Goal: Contribute content: Add original content to the website for others to see

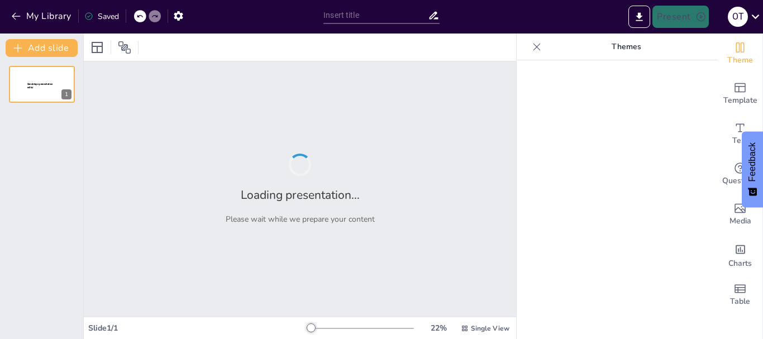
type input "El Código Genético: Estructura, Función y Significado"
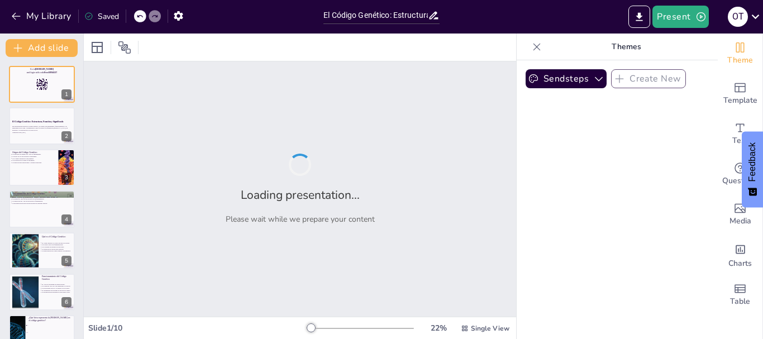
checkbox input "true"
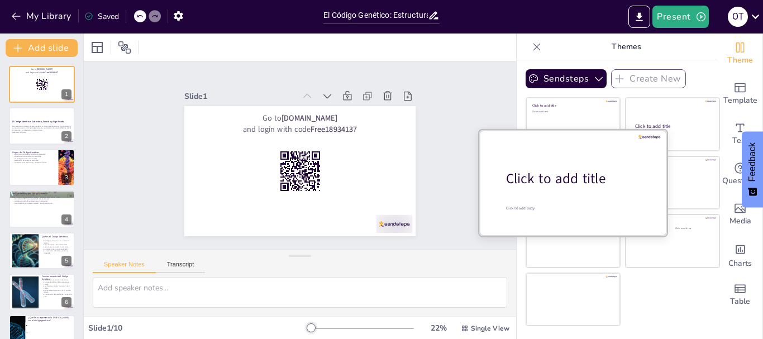
click at [554, 183] on div "Click to add title" at bounding box center [577, 178] width 142 height 19
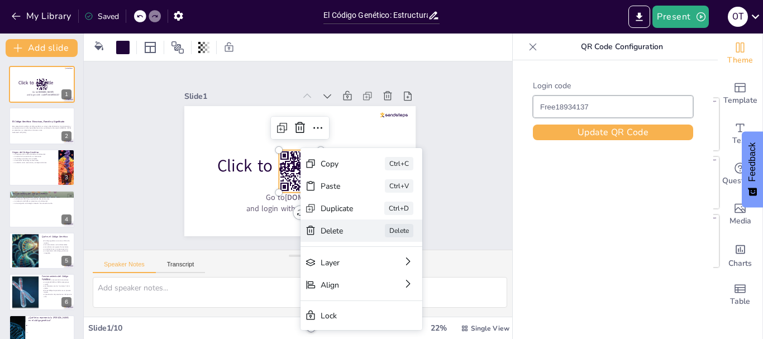
click at [404, 287] on div "Delete" at bounding box center [420, 292] width 33 height 11
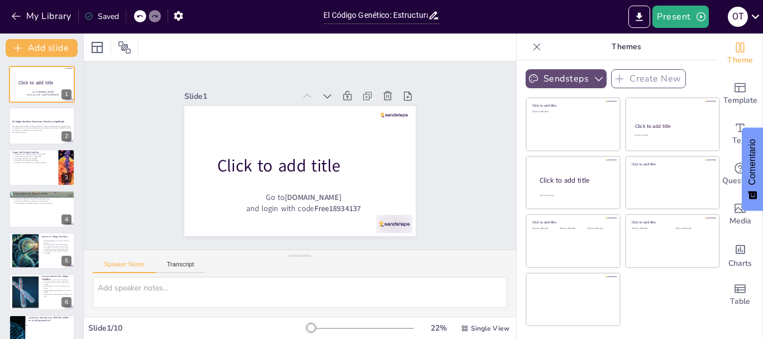
click at [578, 75] on button "Sendsteps" at bounding box center [565, 78] width 81 height 19
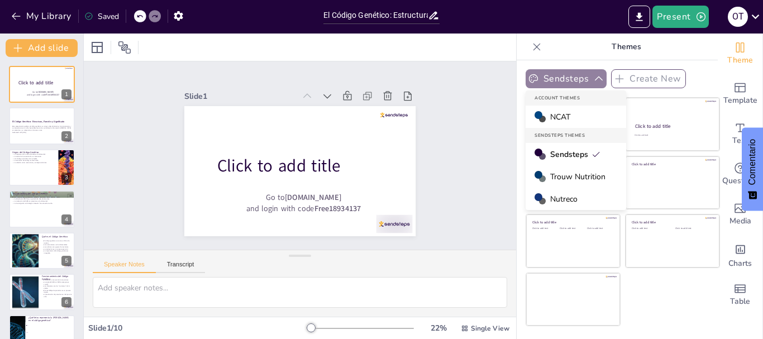
click at [580, 75] on button "Sendsteps" at bounding box center [565, 78] width 81 height 19
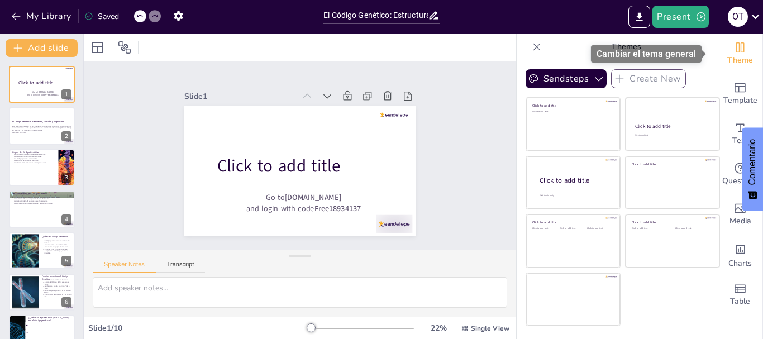
click at [738, 57] on span "Theme" at bounding box center [740, 60] width 26 height 12
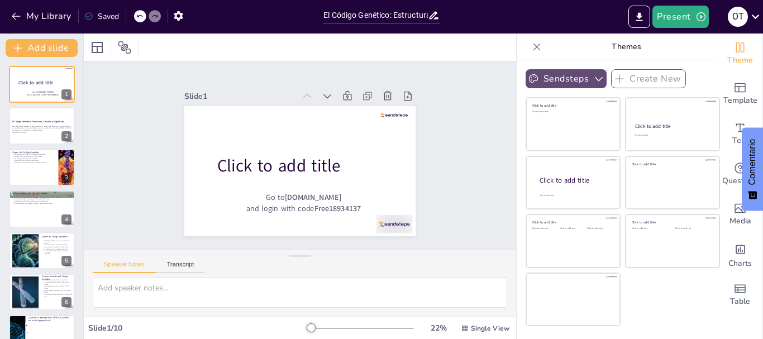
click at [593, 75] on icon "button" at bounding box center [598, 78] width 11 height 11
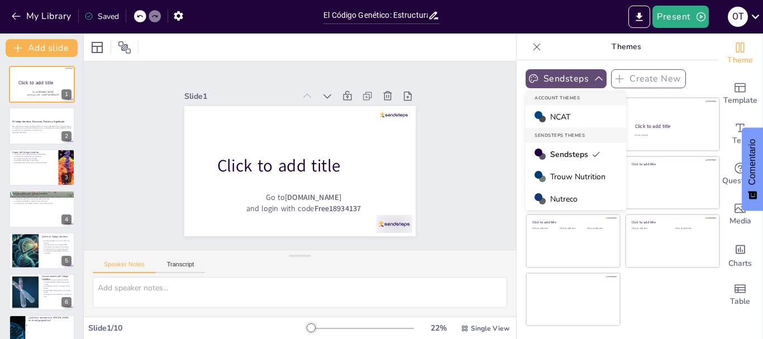
click at [595, 77] on icon "button" at bounding box center [599, 78] width 8 height 4
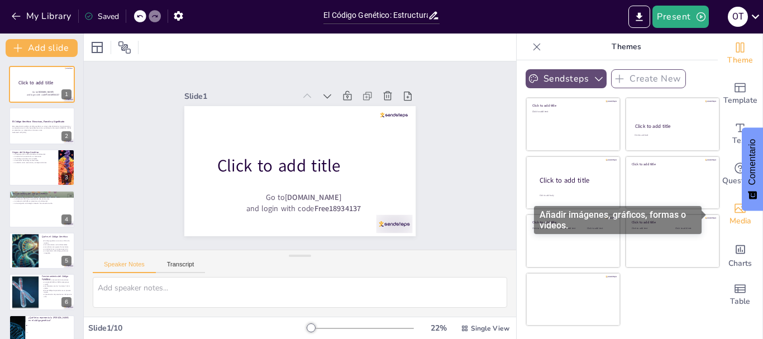
click at [729, 223] on span "Media" at bounding box center [740, 221] width 22 height 12
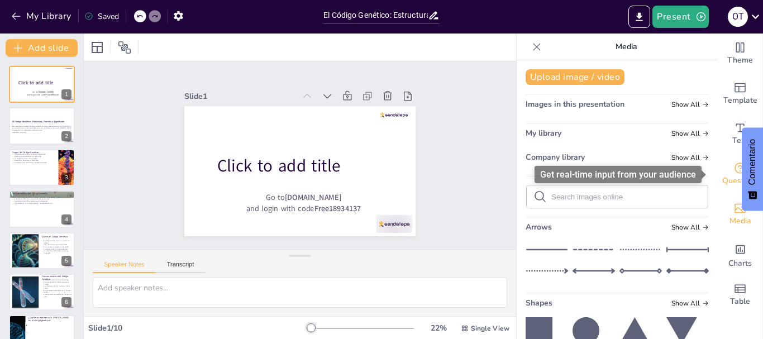
click at [724, 177] on span "Questions" at bounding box center [740, 181] width 36 height 12
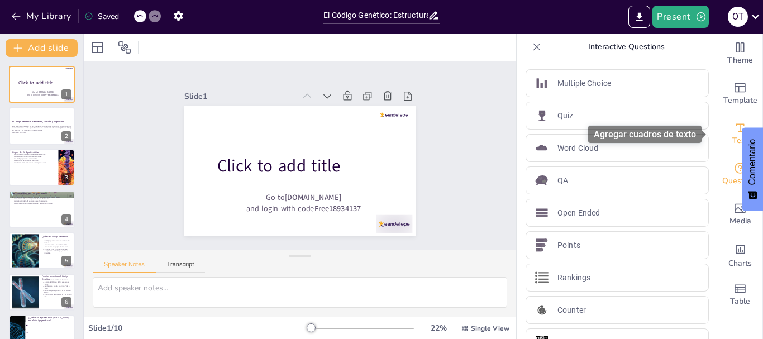
click at [724, 125] on div "Text" at bounding box center [739, 134] width 45 height 40
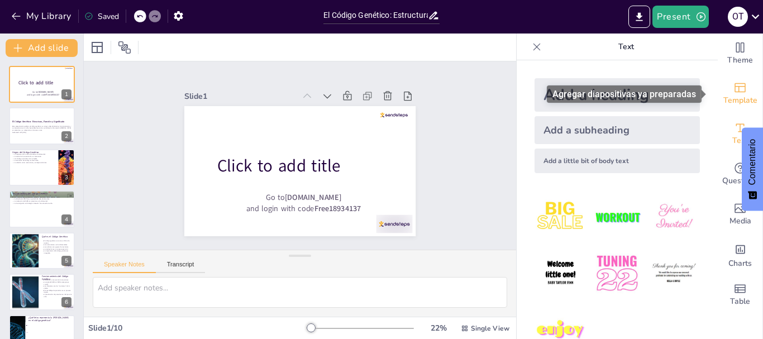
click at [744, 90] on div "Template" at bounding box center [739, 94] width 45 height 40
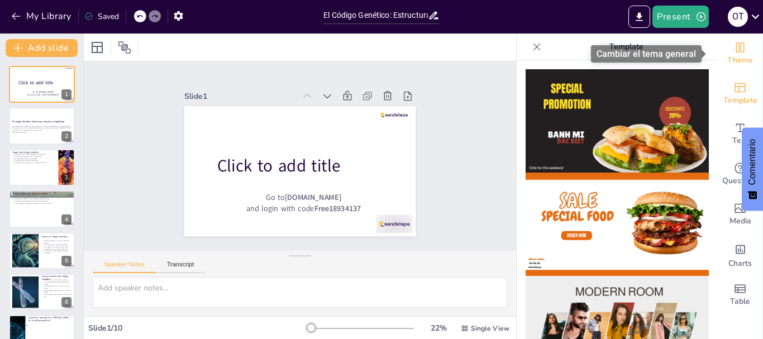
click at [719, 52] on div "Theme" at bounding box center [739, 53] width 45 height 40
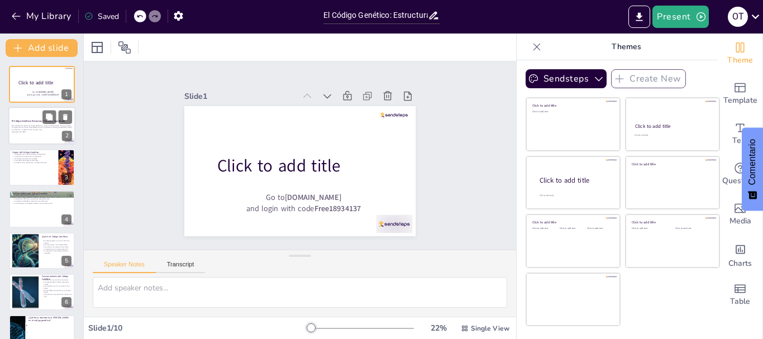
click at [37, 127] on p "Esta presentación explora el código genético, su origen, descubrimiento, funcio…" at bounding box center [42, 128] width 60 height 6
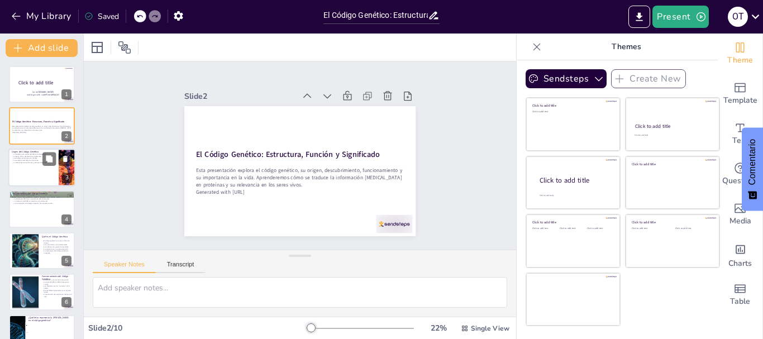
checkbox input "true"
click at [41, 171] on div at bounding box center [41, 168] width 67 height 38
type textarea "Lo ipsumdolo sit ametc adi ELI seddoei te incid utlabor etd MAG al eni adminimv…"
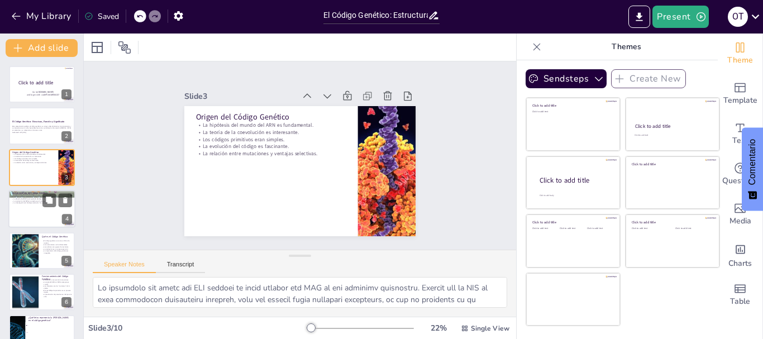
checkbox input "true"
click at [38, 212] on div at bounding box center [41, 209] width 67 height 38
type textarea "Lo ipsumdolor sit AME, consectetur adi Elitse d Eiusm, te incididuntu labo etdo…"
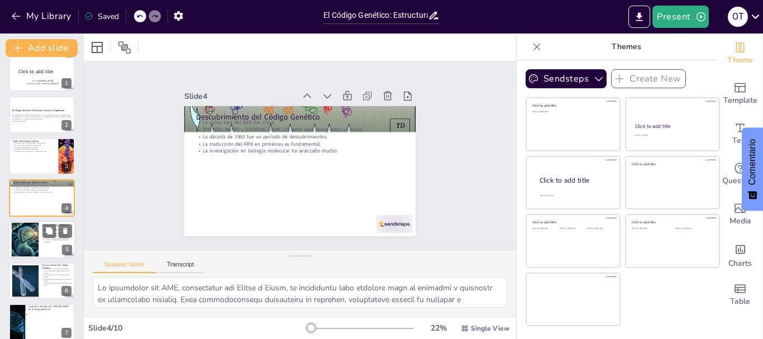
checkbox input "true"
click at [53, 252] on div at bounding box center [41, 240] width 67 height 38
type textarea "Comparar el código genético con un libro de recetas ayuda a entender su función…"
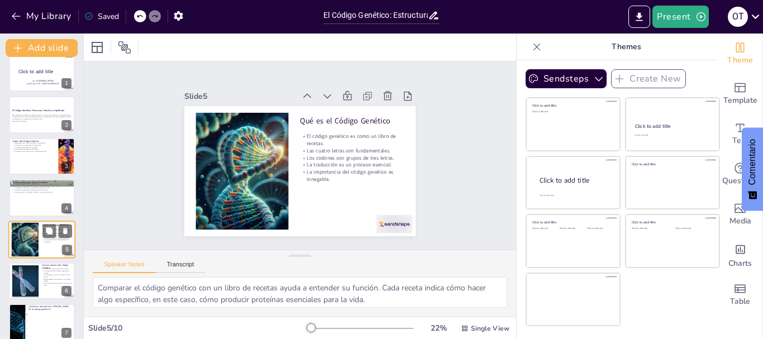
scroll to position [52, 0]
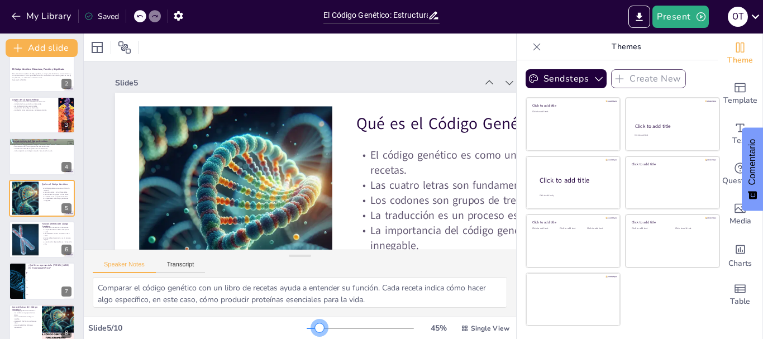
drag, startPoint x: 305, startPoint y: 324, endPoint x: 312, endPoint y: 325, distance: 7.4
click at [315, 325] on div at bounding box center [319, 327] width 9 height 9
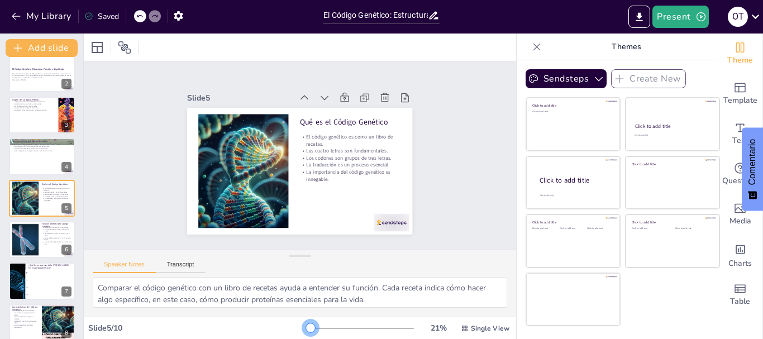
drag, startPoint x: 312, startPoint y: 325, endPoint x: 303, endPoint y: 329, distance: 9.8
click at [306, 329] on div at bounding box center [310, 327] width 9 height 9
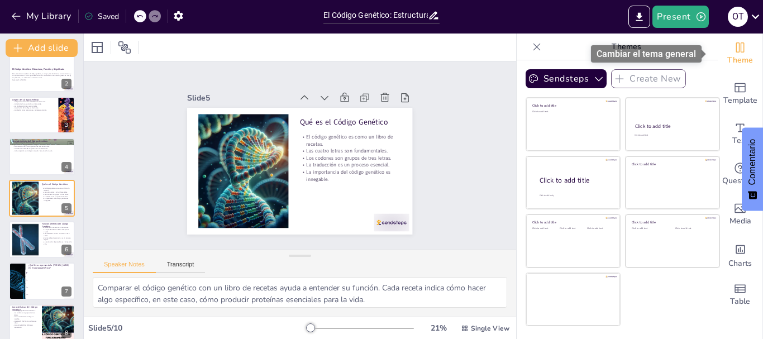
click at [733, 47] on icon "Change the overall theme" at bounding box center [739, 47] width 13 height 13
click at [733, 48] on icon "Change the overall theme" at bounding box center [739, 47] width 13 height 13
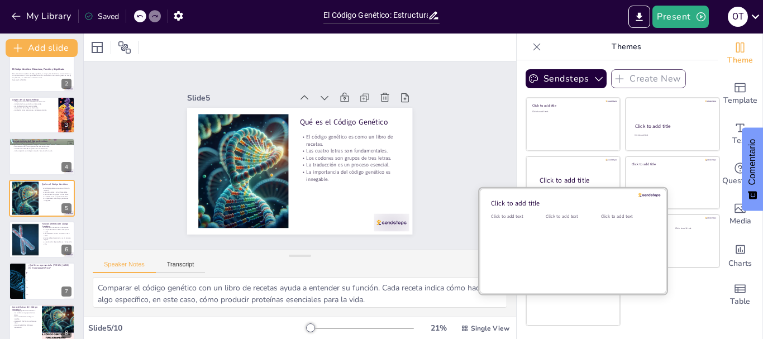
click at [545, 250] on div "Click to add text" at bounding box center [570, 247] width 50 height 69
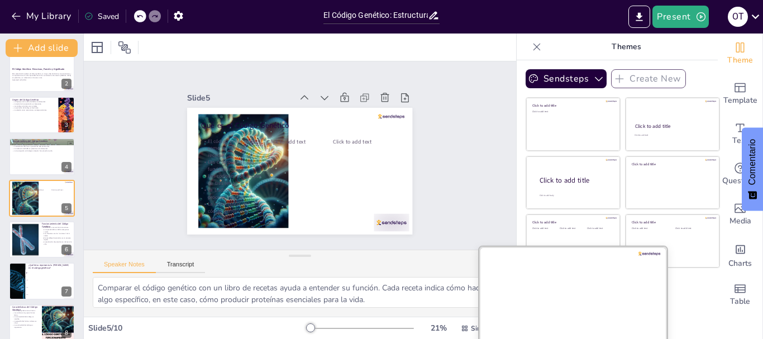
click at [559, 307] on div at bounding box center [573, 299] width 188 height 106
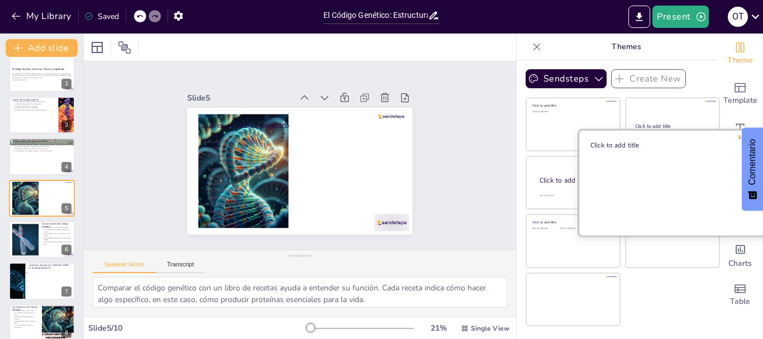
click at [679, 191] on div at bounding box center [672, 183] width 188 height 106
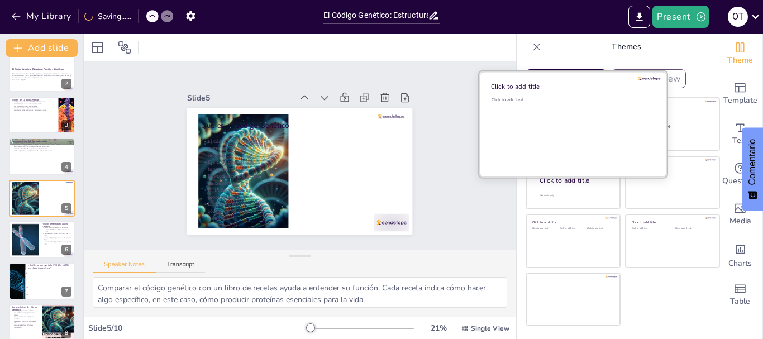
click at [549, 123] on div "Click to add text" at bounding box center [571, 131] width 160 height 69
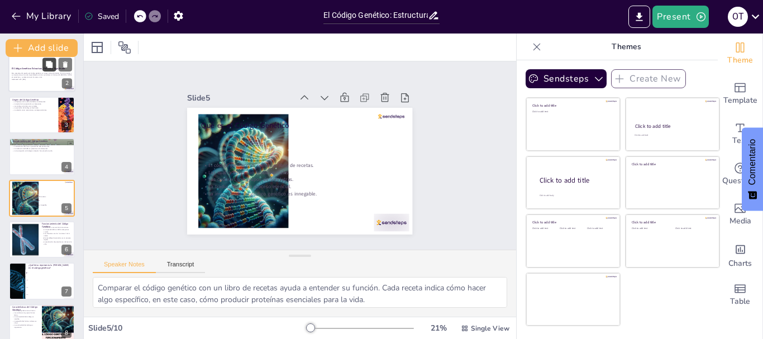
checkbox input "true"
click at [44, 60] on button at bounding box center [48, 64] width 13 height 13
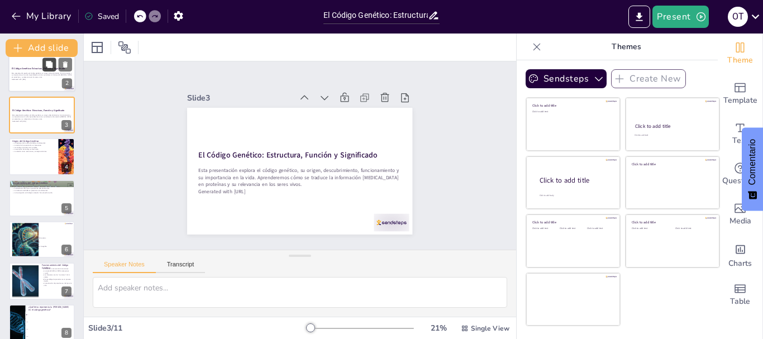
scroll to position [0, 0]
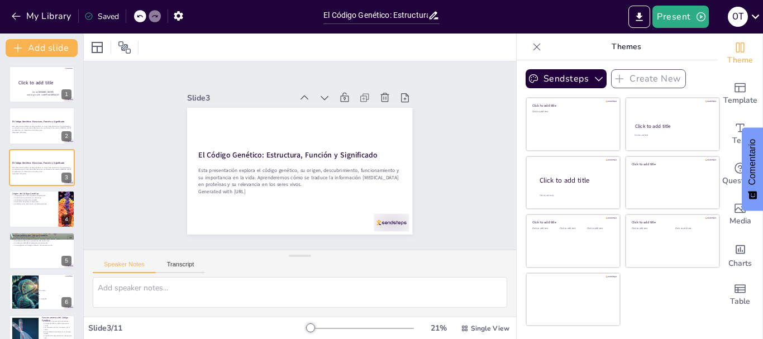
click at [31, 228] on div "Go to [DOMAIN_NAME] and login with code Free18934137 Click to add title 1 El Có…" at bounding box center [41, 292] width 83 height 452
checkbox input "true"
click at [46, 283] on icon at bounding box center [49, 283] width 7 height 7
type textarea "Comparar el código genético con un libro de recetas ayuda a entender su función…"
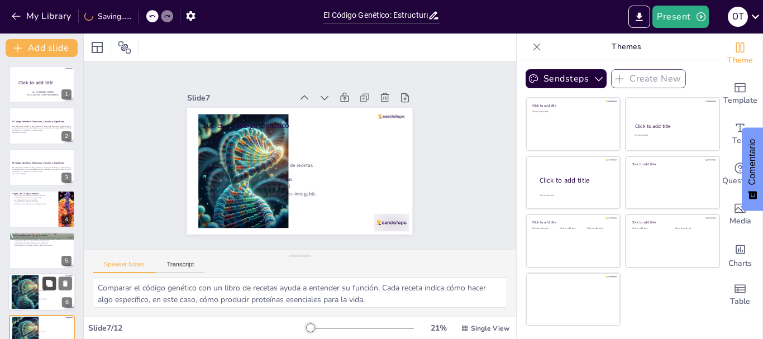
scroll to position [136, 0]
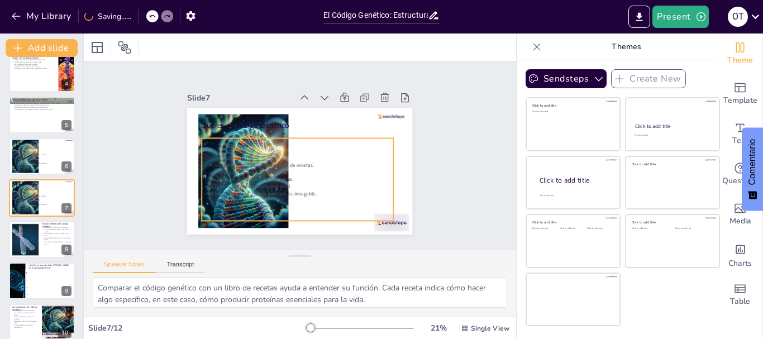
checkbox input "true"
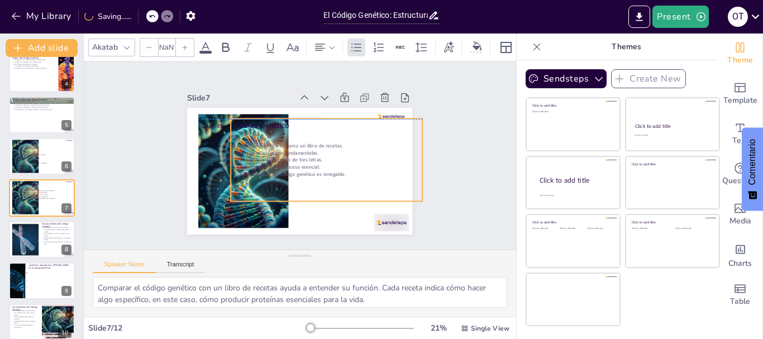
type input "32"
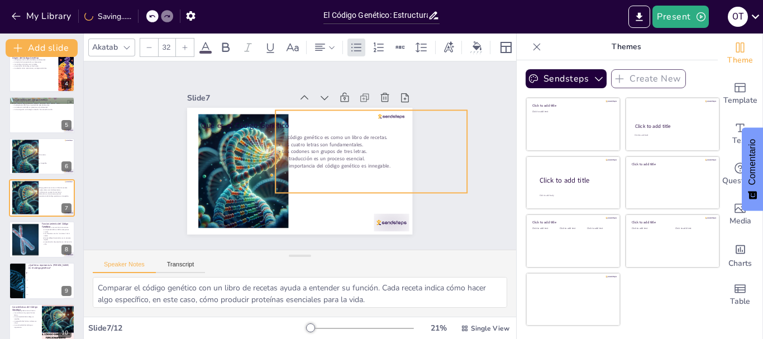
drag, startPoint x: 331, startPoint y: 150, endPoint x: 375, endPoint y: 143, distance: 45.2
click at [375, 143] on p "Las cuatro letras son fundamentales." at bounding box center [371, 151] width 191 height 27
click at [531, 48] on icon at bounding box center [536, 46] width 11 height 11
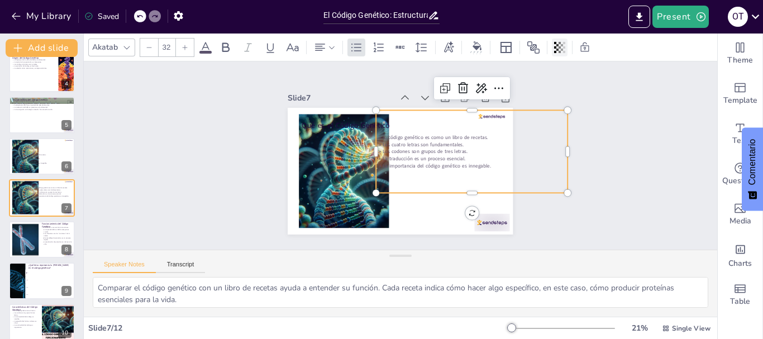
click at [553, 46] on div at bounding box center [560, 48] width 16 height 18
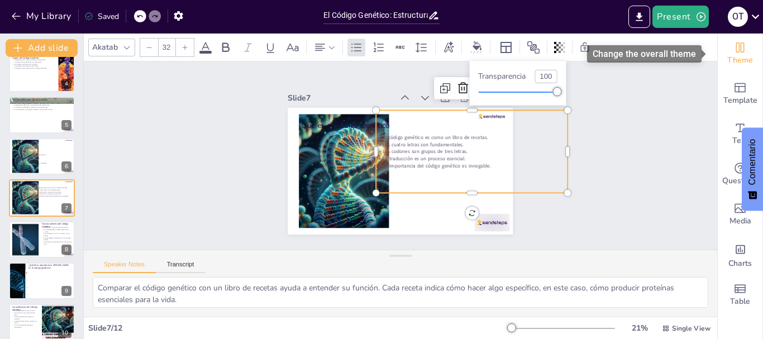
click at [728, 55] on span "Theme" at bounding box center [740, 60] width 26 height 12
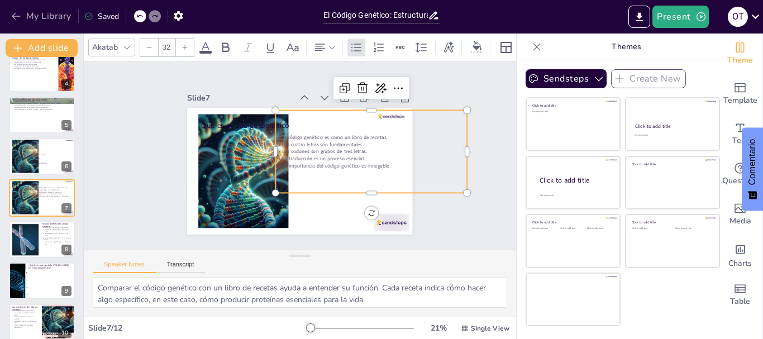
checkbox input "true"
click at [17, 10] on button "My Library" at bounding box center [42, 16] width 68 height 18
